Goal: Navigation & Orientation: Find specific page/section

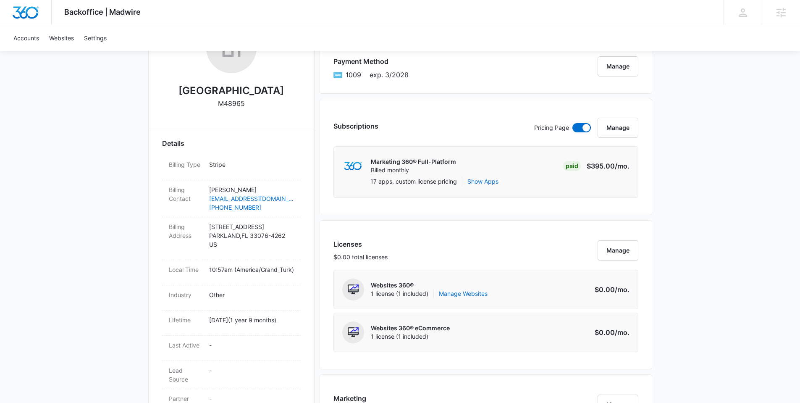
scroll to position [308, 0]
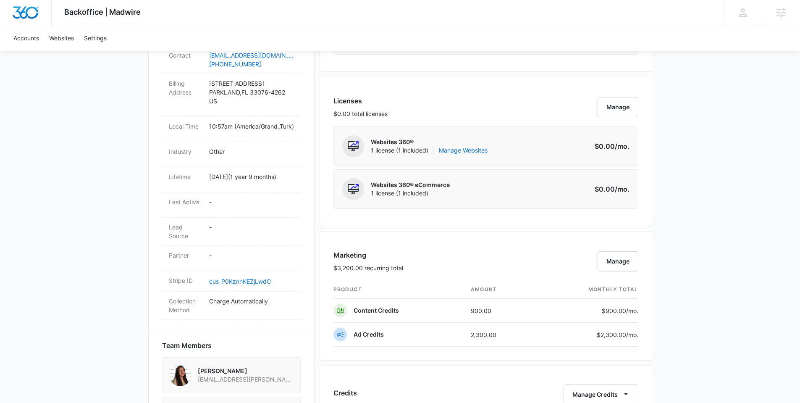
click at [725, 115] on div "Backoffice | Madwire Apps Settings Anastasia Martin-Wegryn anastasia.martin-weg…" at bounding box center [400, 270] width 800 height 1156
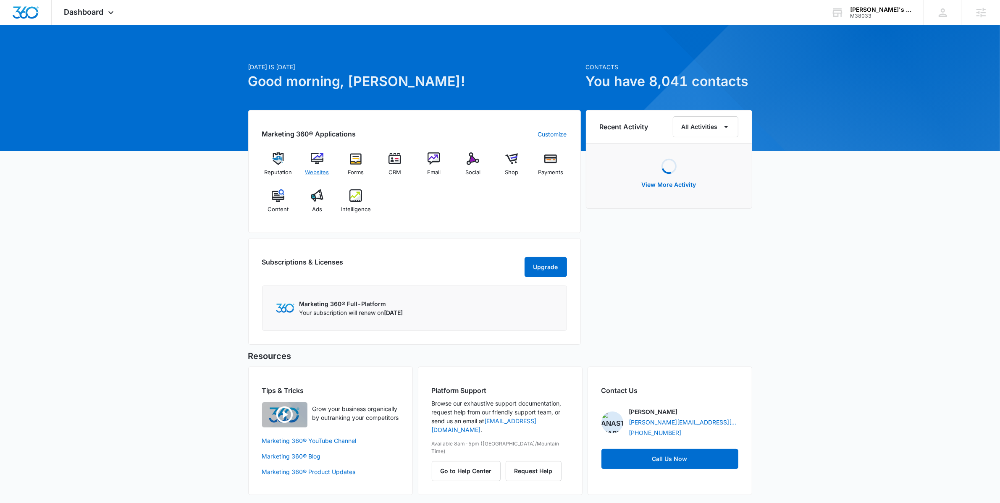
click at [309, 165] on div "Websites" at bounding box center [317, 167] width 32 height 30
